Goal: Task Accomplishment & Management: Manage account settings

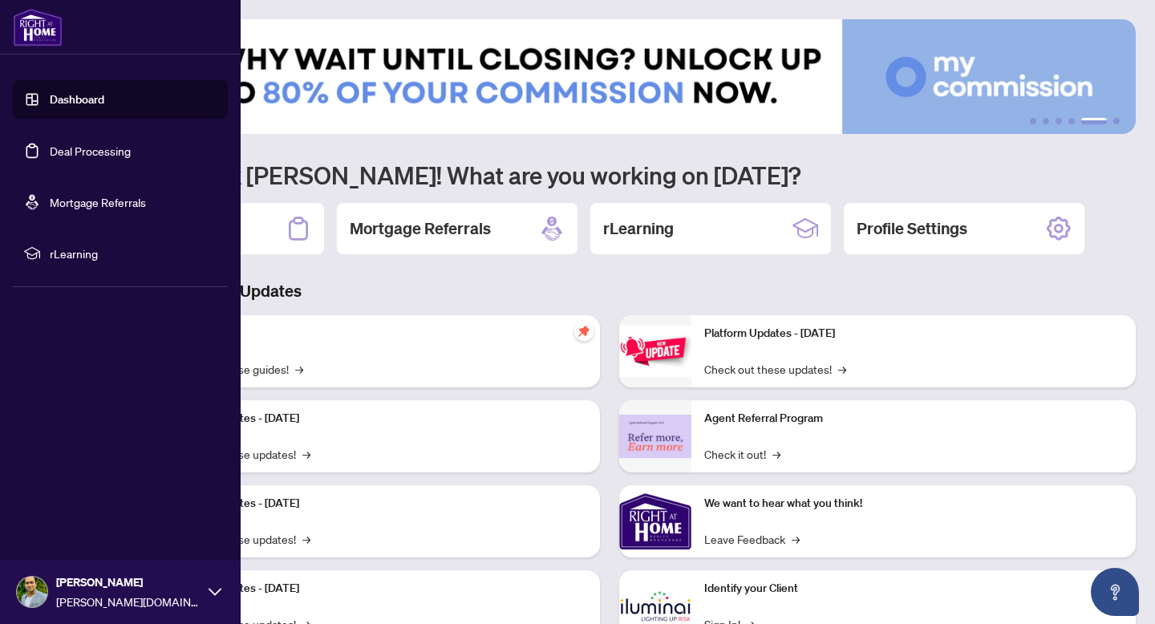
click at [94, 102] on link "Dashboard" at bounding box center [77, 99] width 55 height 14
click at [94, 152] on link "Deal Processing" at bounding box center [90, 151] width 81 height 14
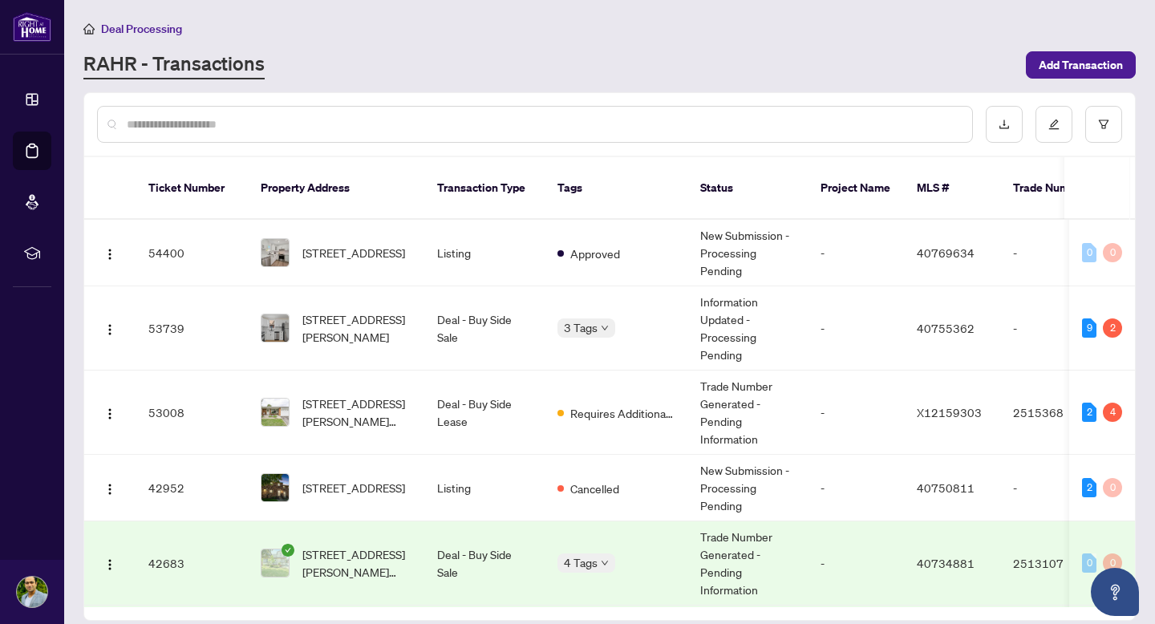
click at [363, 546] on span "[STREET_ADDRESS][PERSON_NAME][PERSON_NAME]" at bounding box center [356, 563] width 109 height 35
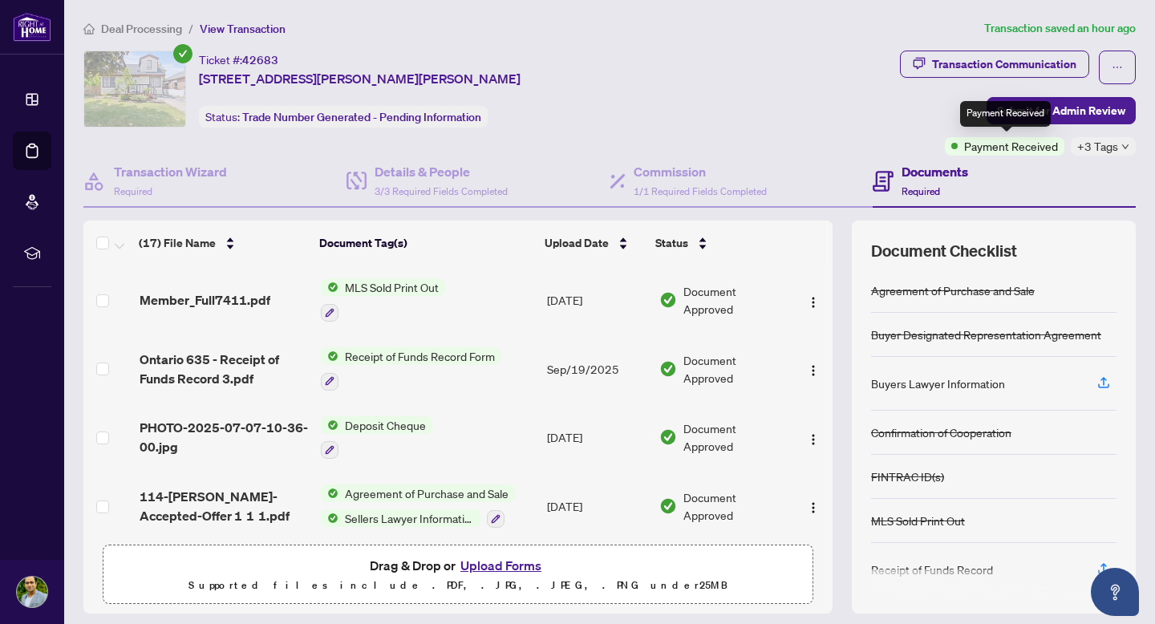
click at [1035, 142] on span "Payment Received" at bounding box center [1011, 146] width 94 height 18
click at [881, 132] on div "Ticket #: 42683 [STREET_ADDRESS][PERSON_NAME][PERSON_NAME] Status: Trade Number…" at bounding box center [488, 103] width 817 height 105
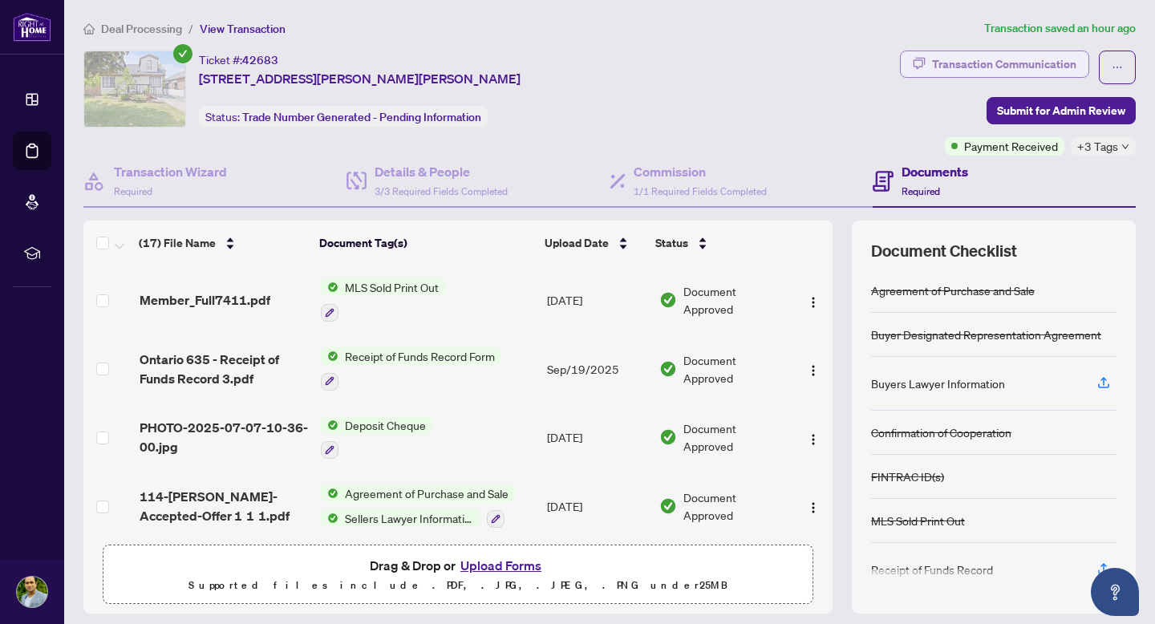
click at [985, 67] on div "Transaction Communication" at bounding box center [1004, 64] width 144 height 26
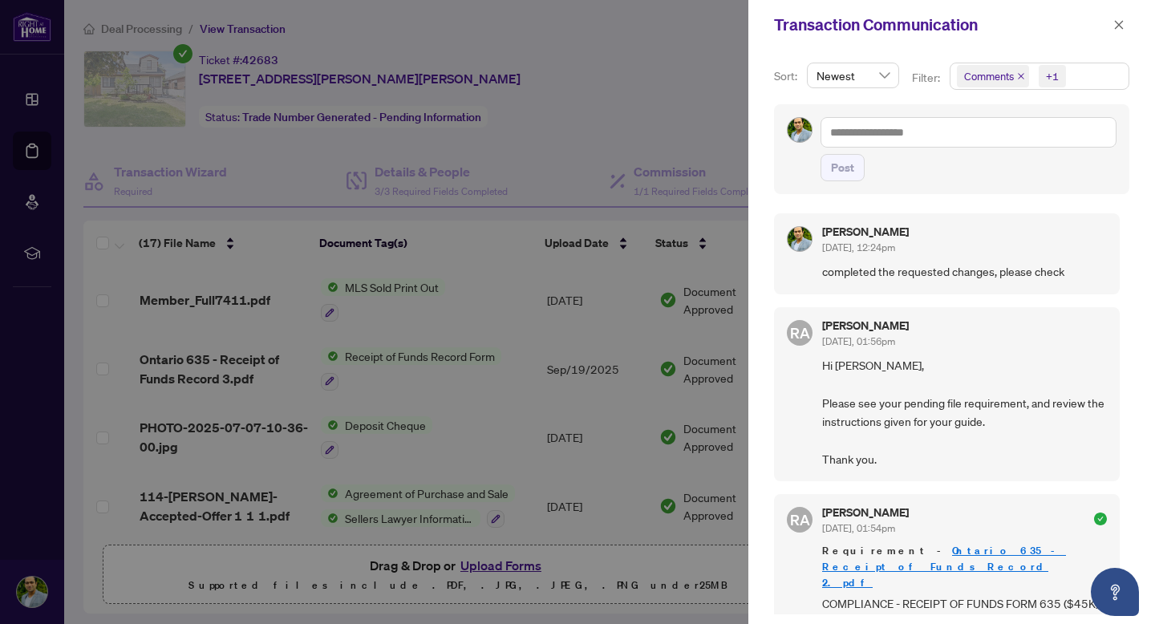
click at [712, 63] on div at bounding box center [577, 312] width 1155 height 624
click at [1116, 25] on icon "close" at bounding box center [1119, 24] width 11 height 11
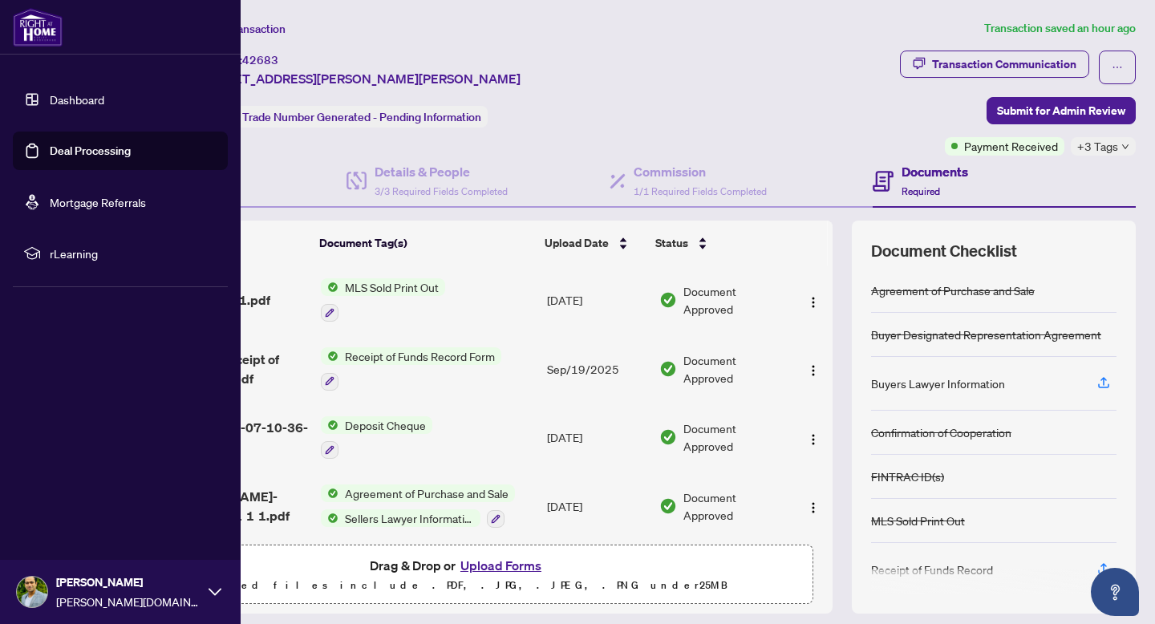
click at [104, 96] on link "Dashboard" at bounding box center [77, 99] width 55 height 14
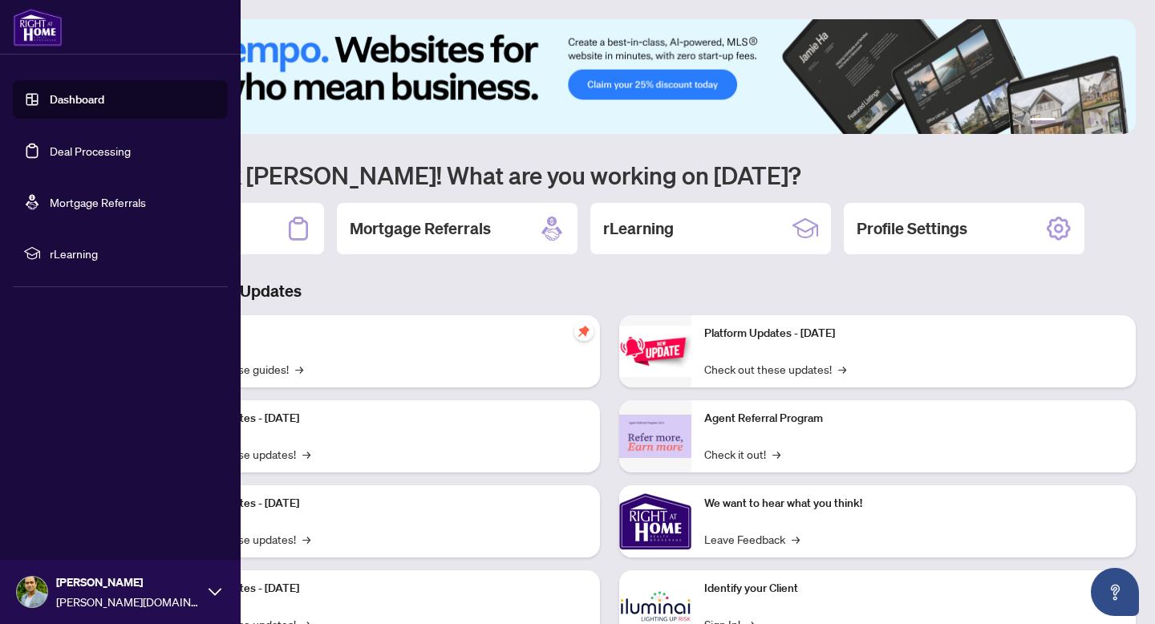
click at [108, 155] on link "Deal Processing" at bounding box center [90, 151] width 81 height 14
